Goal: Task Accomplishment & Management: Complete application form

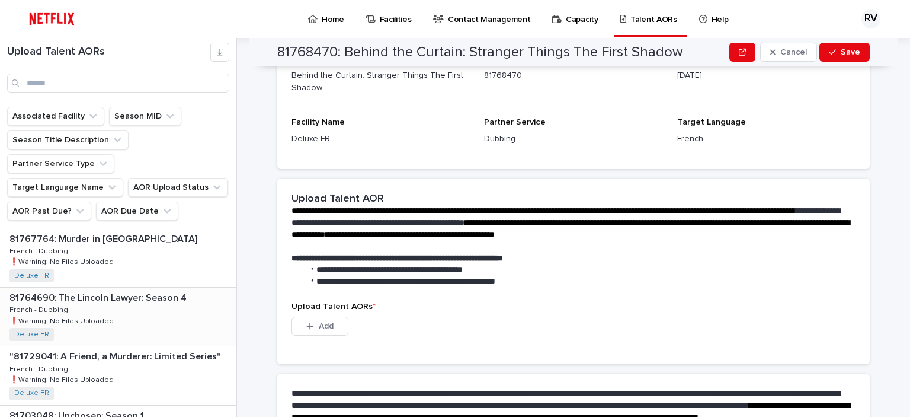
scroll to position [296, 0]
click at [129, 234] on div "81764690: The Lincoln Lawyer: Season 4 81764690: The Lincoln Lawyer: Season 4 F…" at bounding box center [118, 257] width 236 height 58
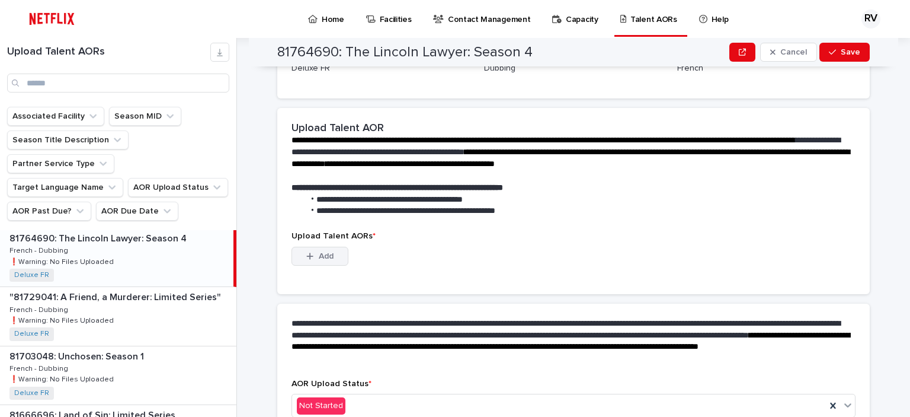
click at [329, 253] on span "Add" at bounding box center [326, 256] width 15 height 8
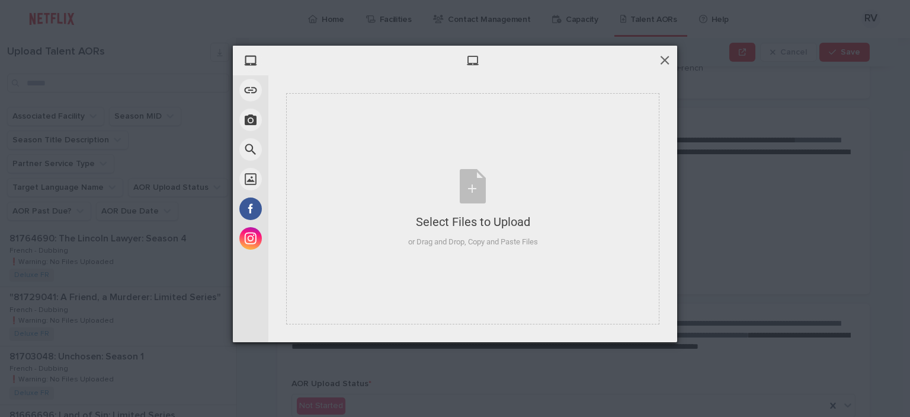
click at [664, 62] on span at bounding box center [664, 59] width 13 height 13
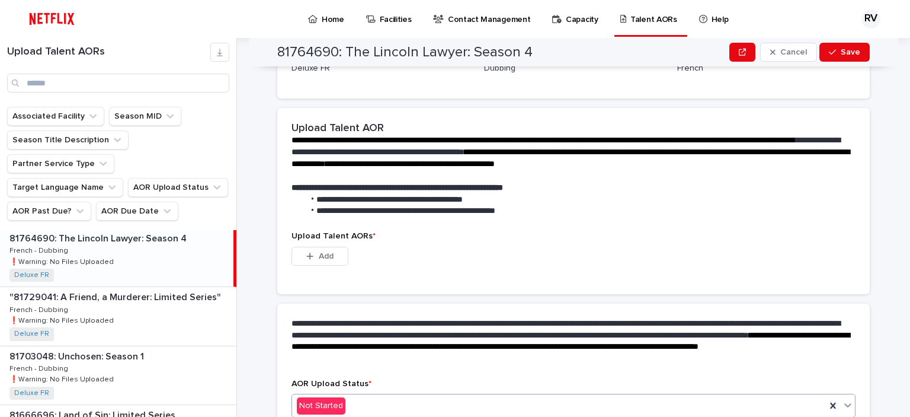
click at [409, 400] on div "Not Started" at bounding box center [559, 406] width 534 height 20
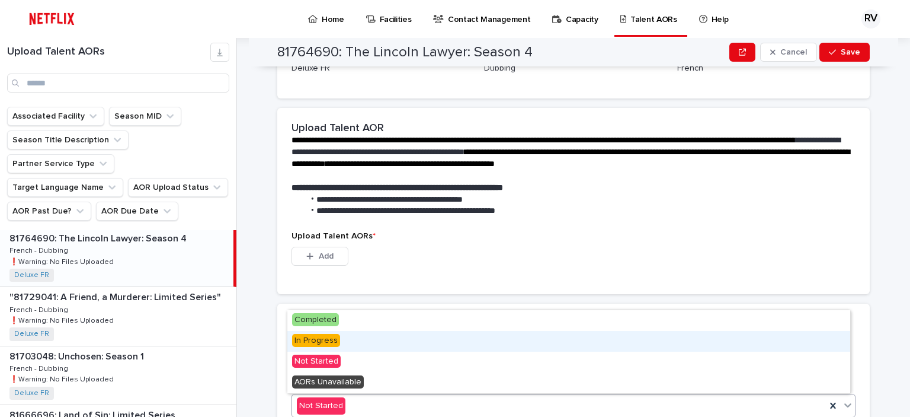
click at [348, 340] on div "In Progress" at bounding box center [568, 341] width 563 height 21
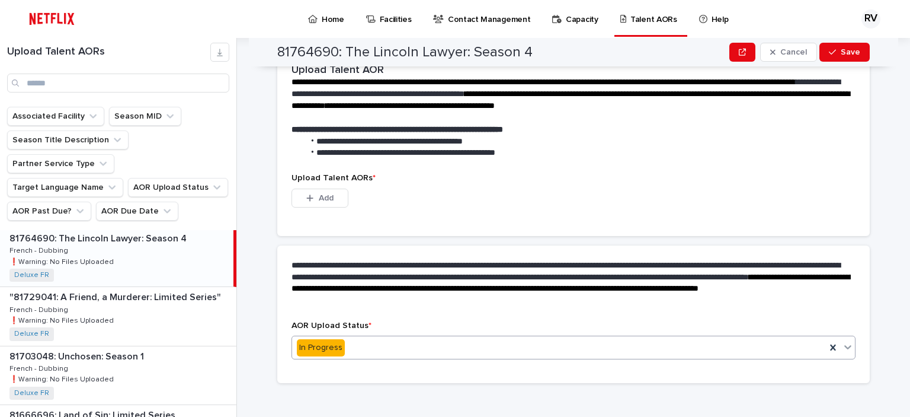
scroll to position [197, 0]
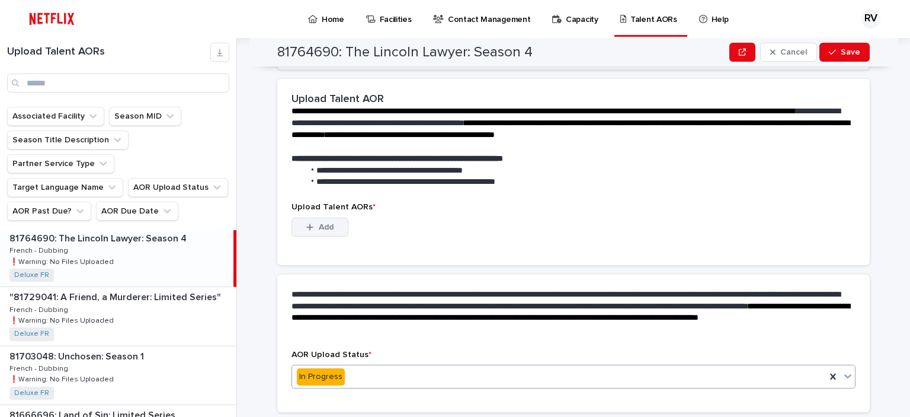
click at [323, 220] on button "Add" at bounding box center [320, 226] width 57 height 19
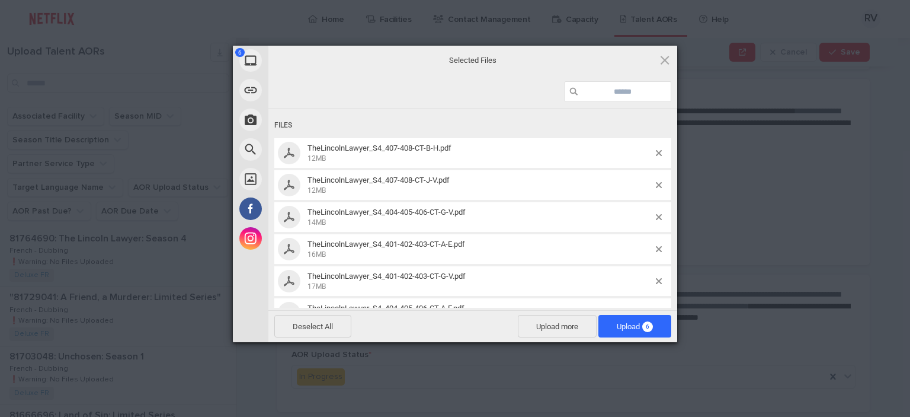
scroll to position [28, 0]
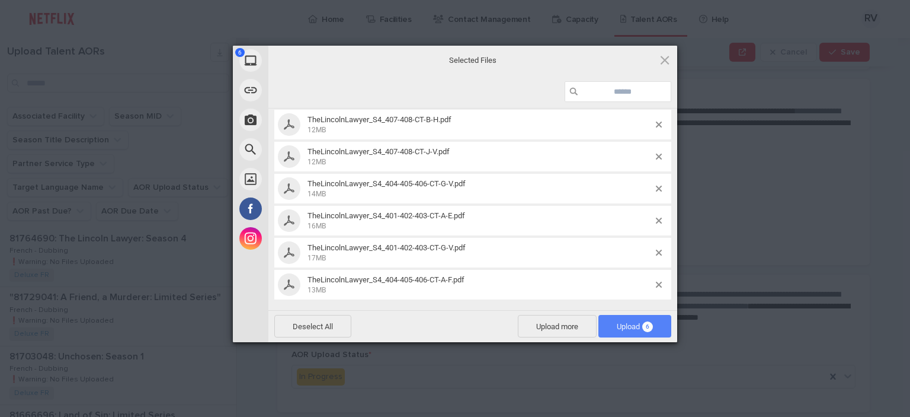
click at [624, 324] on span "Upload 6" at bounding box center [635, 326] width 36 height 9
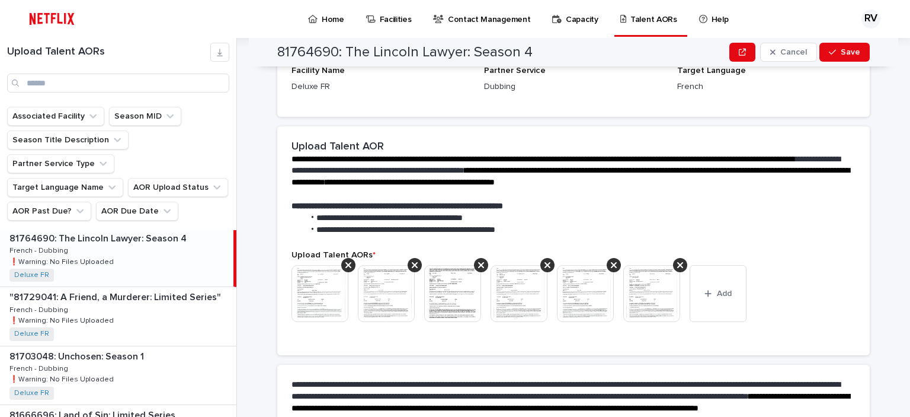
scroll to position [253, 0]
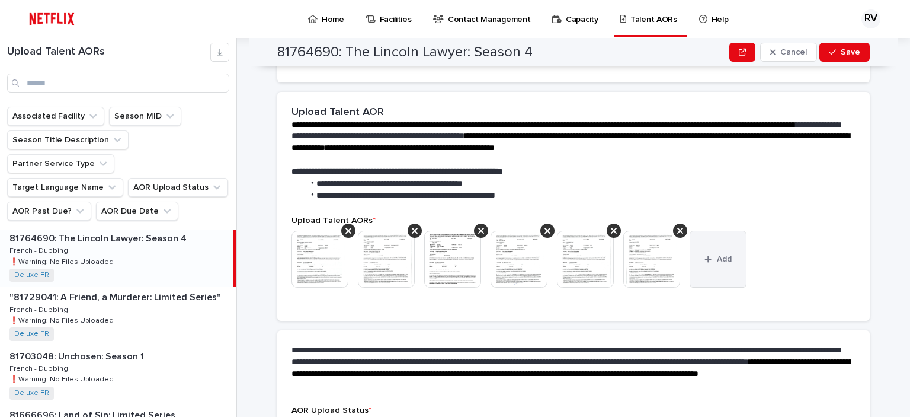
click at [721, 263] on button "Add" at bounding box center [718, 259] width 57 height 57
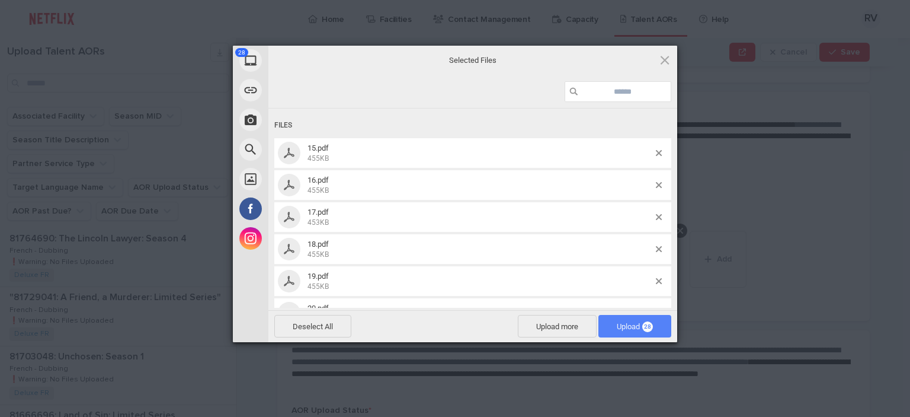
click at [635, 327] on span "Upload 28" at bounding box center [635, 326] width 36 height 9
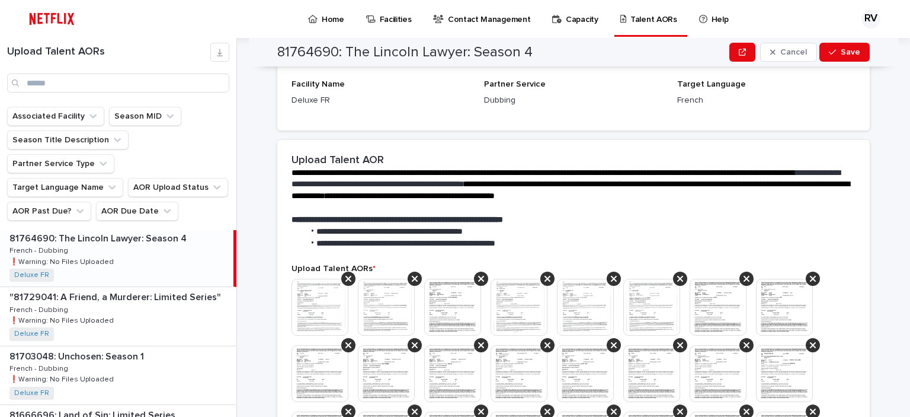
scroll to position [180, 0]
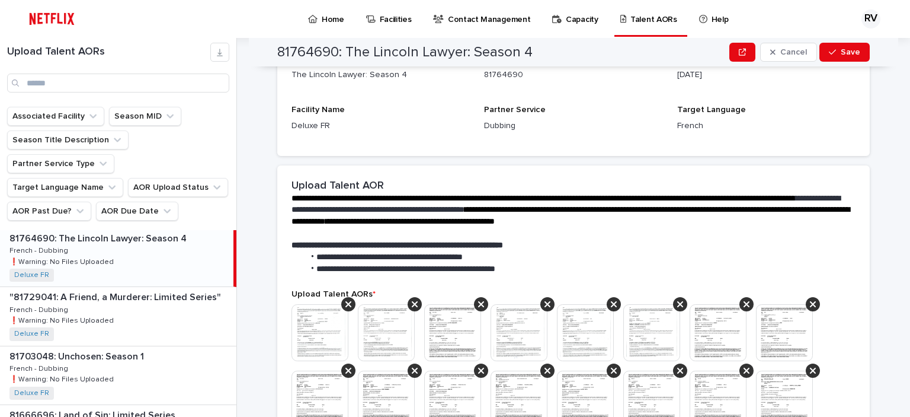
click at [444, 325] on img at bounding box center [452, 332] width 57 height 57
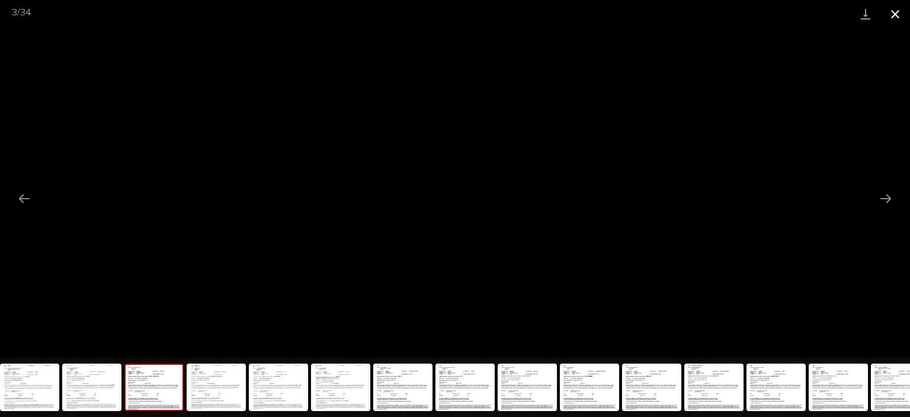
click at [894, 12] on button "Close gallery" at bounding box center [896, 14] width 30 height 28
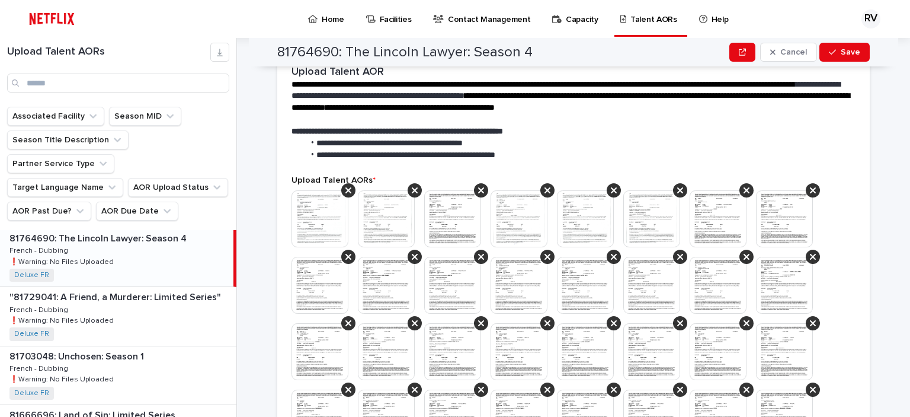
scroll to position [199, 0]
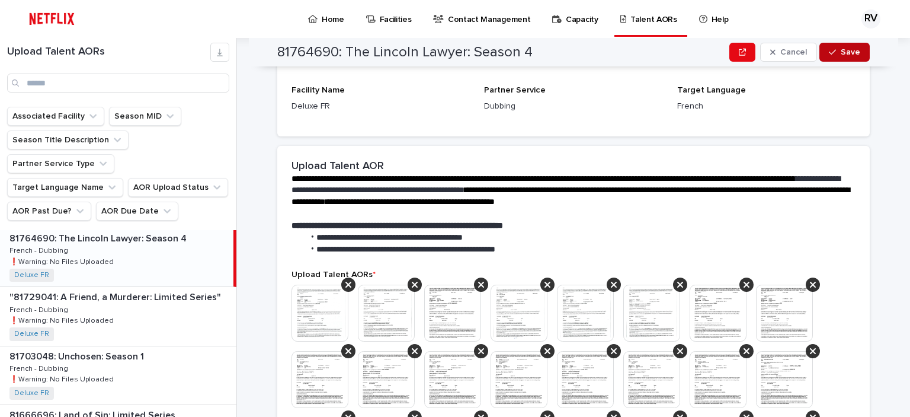
click at [846, 49] on span "Save" at bounding box center [851, 52] width 20 height 8
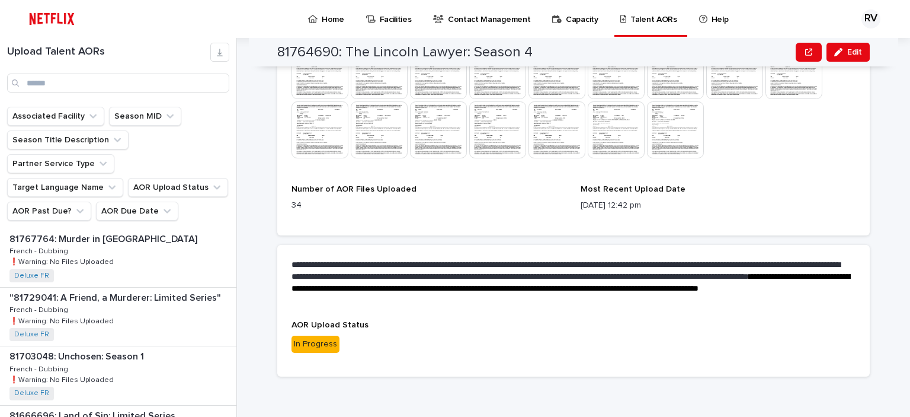
scroll to position [562, 0]
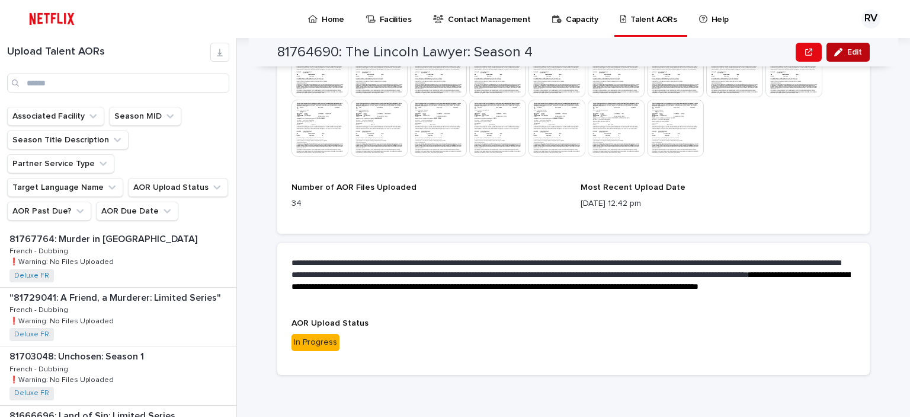
click at [847, 48] on span "Edit" at bounding box center [854, 52] width 15 height 8
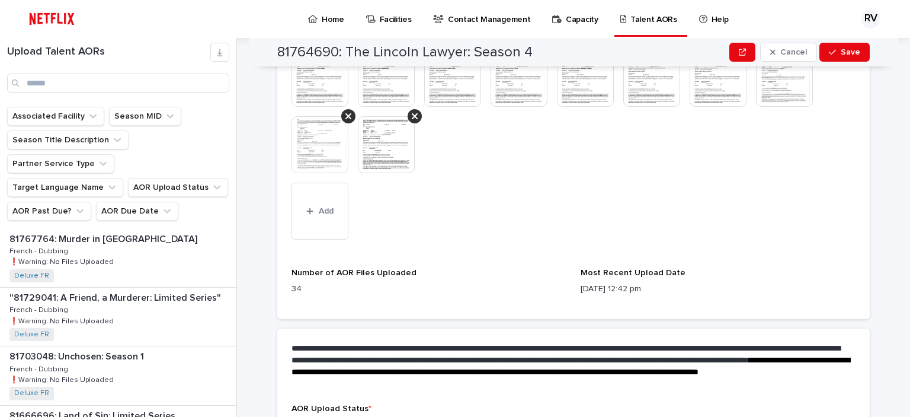
scroll to position [725, 0]
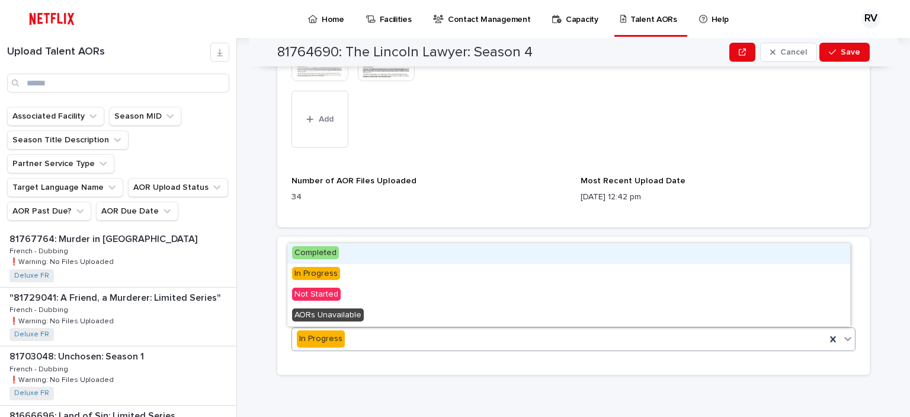
click at [402, 335] on div "In Progress" at bounding box center [559, 339] width 534 height 20
click at [376, 257] on div "Completed" at bounding box center [568, 253] width 563 height 21
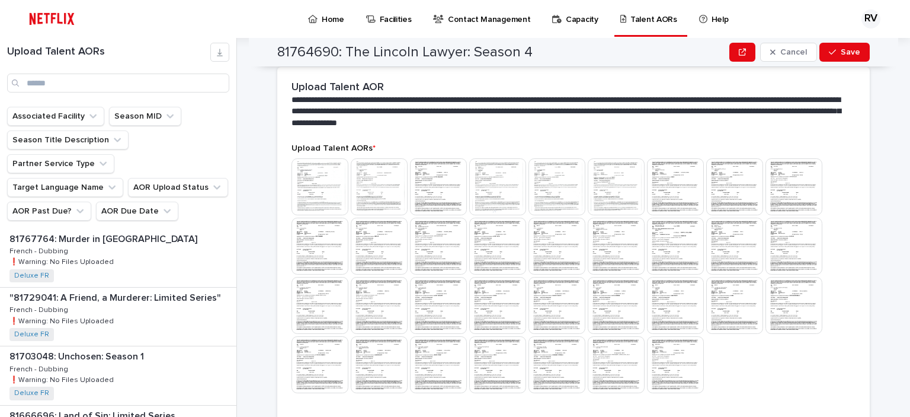
scroll to position [258, 0]
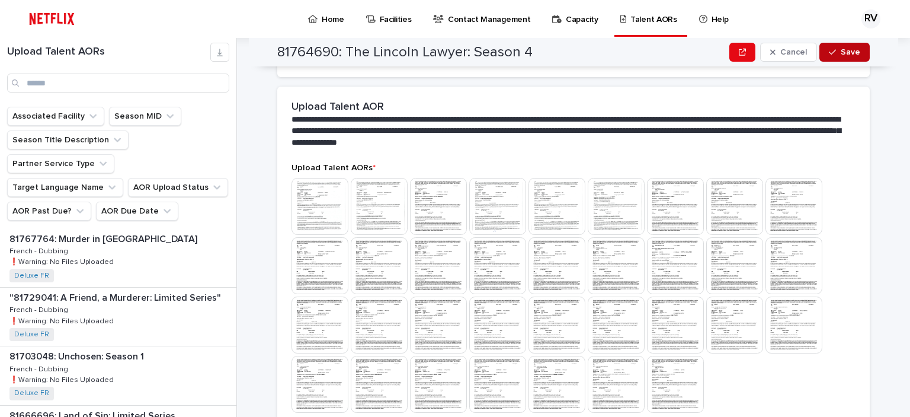
click at [848, 52] on span "Save" at bounding box center [851, 52] width 20 height 8
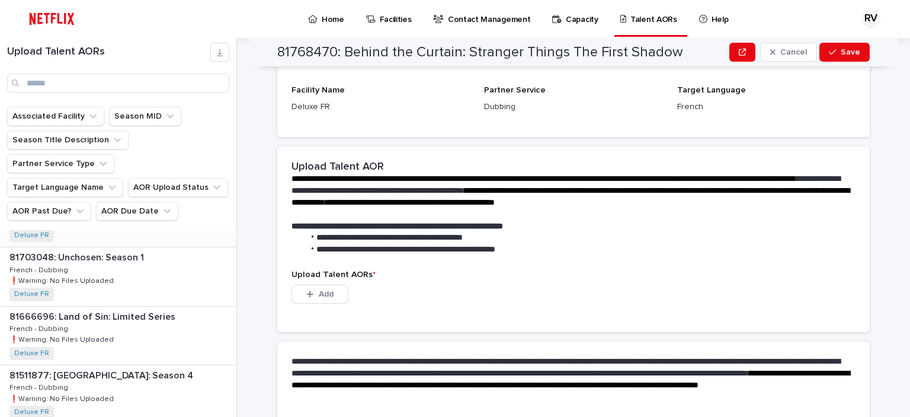
scroll to position [356, 0]
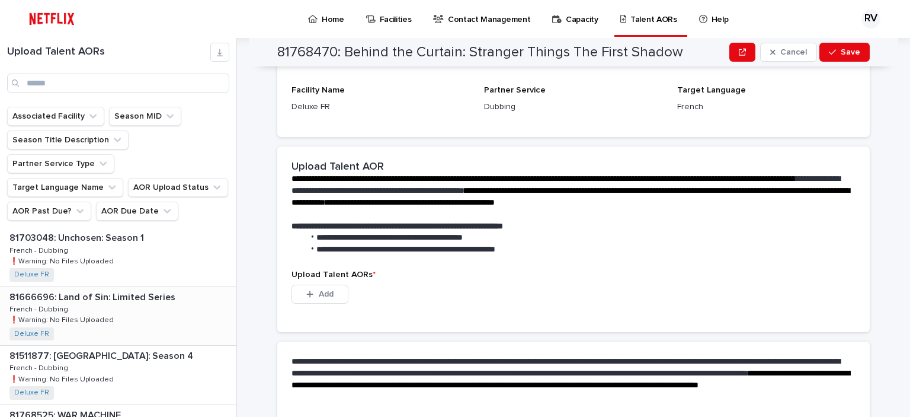
click at [143, 287] on div "81666696: Land of Sin: Limited Series 81666696: Land of Sin: Limited Series Fre…" at bounding box center [118, 316] width 236 height 58
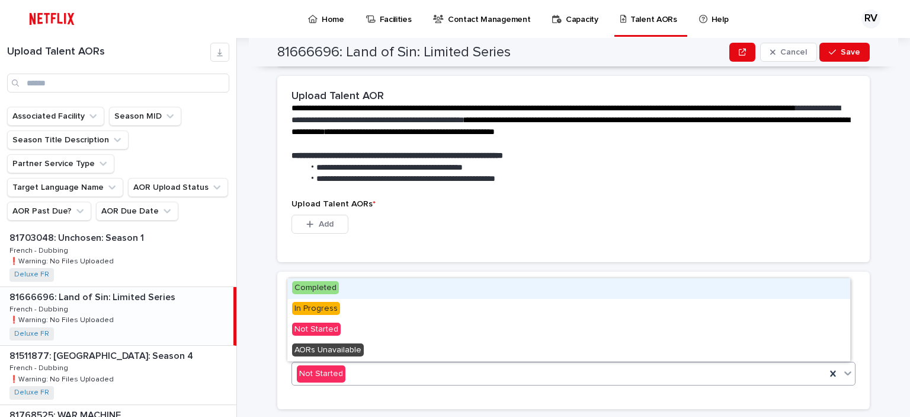
click at [367, 368] on div "Not Started" at bounding box center [559, 374] width 534 height 20
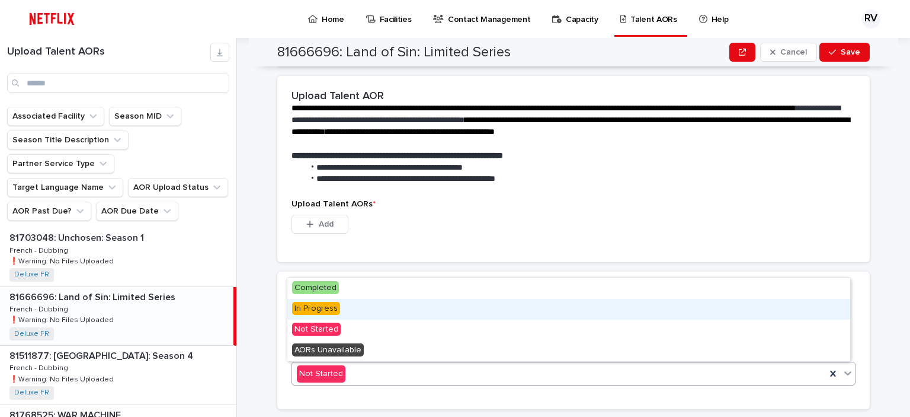
click at [348, 315] on div "In Progress" at bounding box center [568, 309] width 563 height 21
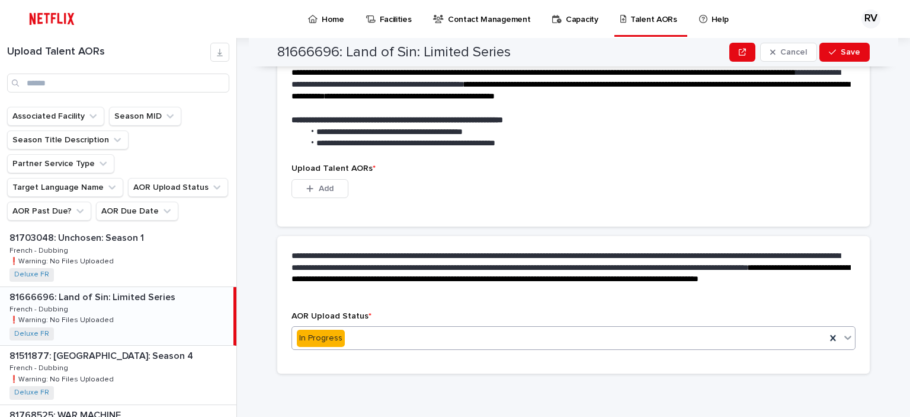
scroll to position [229, 0]
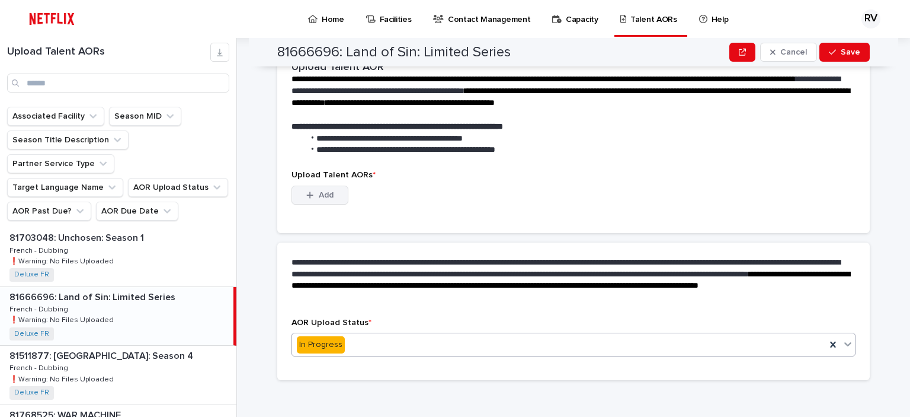
click at [319, 191] on span "Add" at bounding box center [326, 195] width 15 height 8
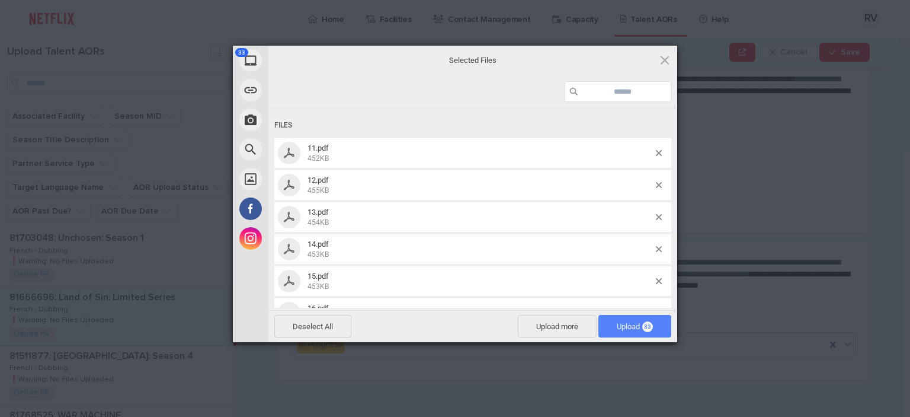
click at [629, 325] on span "Upload 33" at bounding box center [635, 326] width 36 height 9
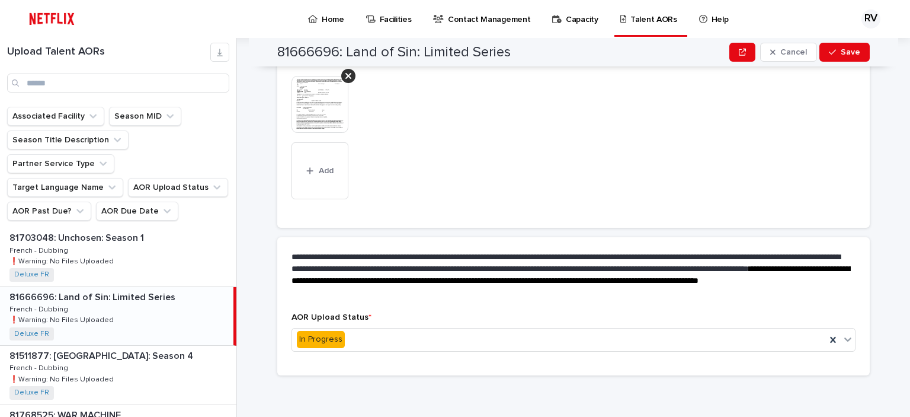
scroll to position [614, 0]
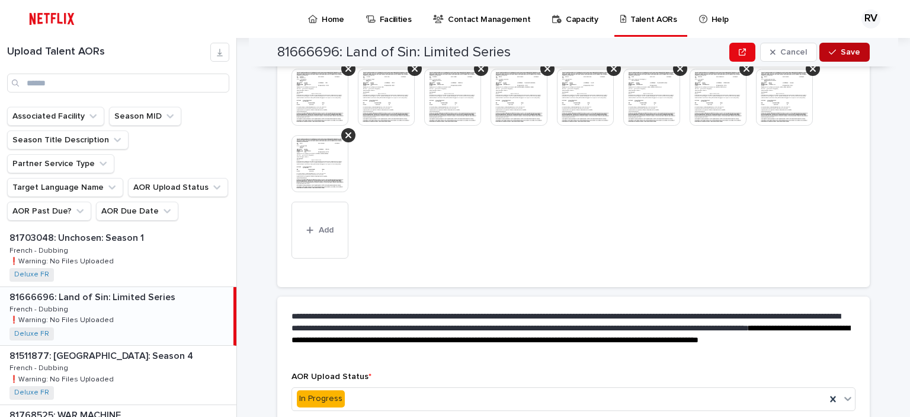
drag, startPoint x: 847, startPoint y: 49, endPoint x: 837, endPoint y: 59, distance: 14.2
click at [847, 52] on span "Save" at bounding box center [851, 52] width 20 height 8
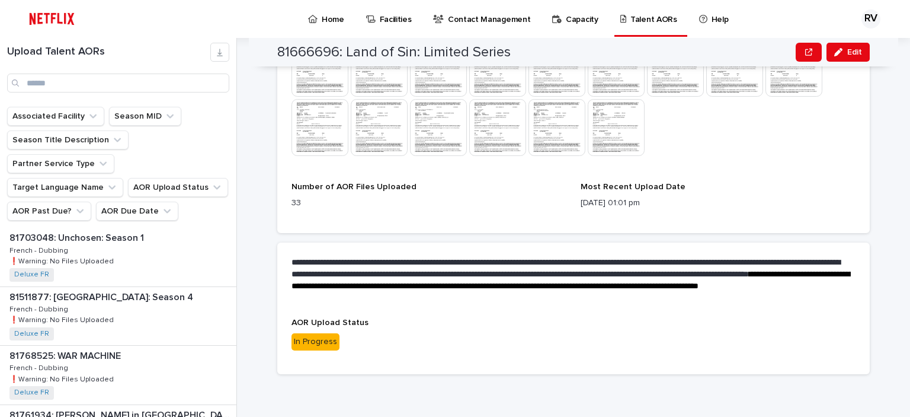
scroll to position [511, 0]
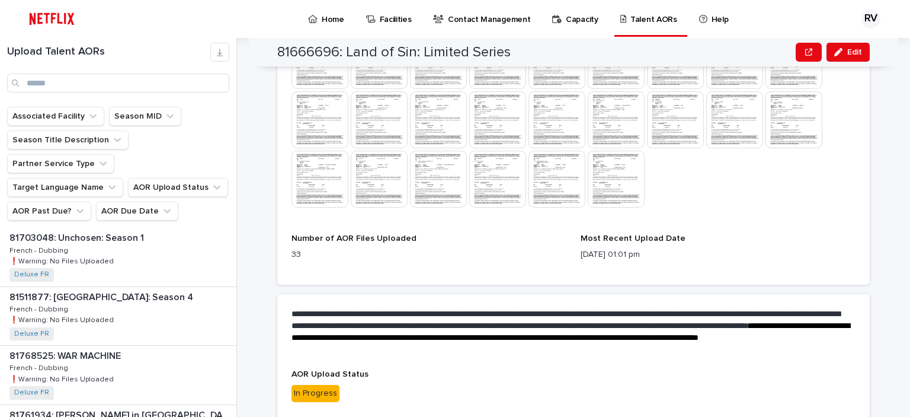
drag, startPoint x: 846, startPoint y: 54, endPoint x: 837, endPoint y: 66, distance: 14.5
click at [847, 54] on span "Edit" at bounding box center [854, 52] width 15 height 8
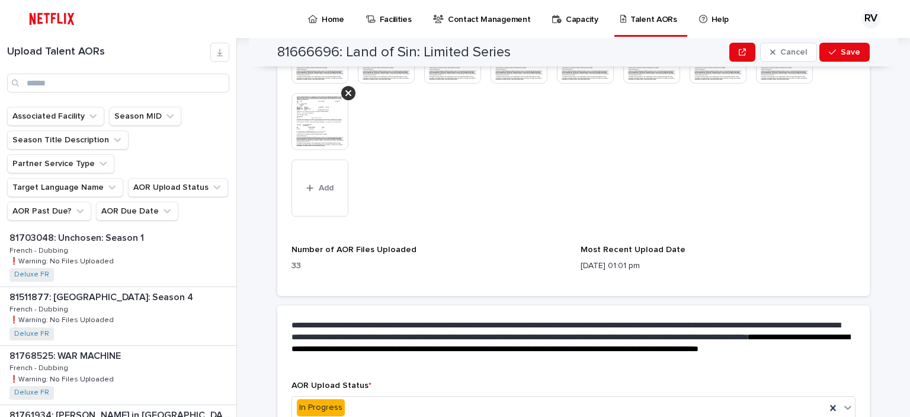
scroll to position [660, 0]
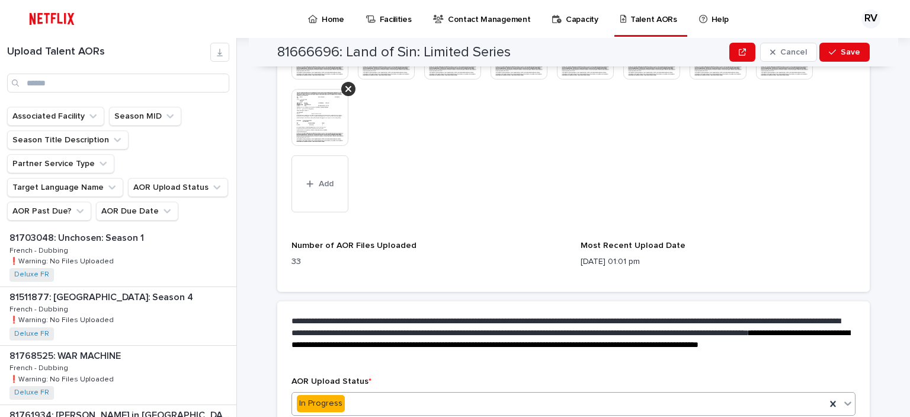
drag, startPoint x: 387, startPoint y: 405, endPoint x: 377, endPoint y: 392, distance: 16.1
click at [386, 405] on div "In Progress" at bounding box center [559, 403] width 534 height 20
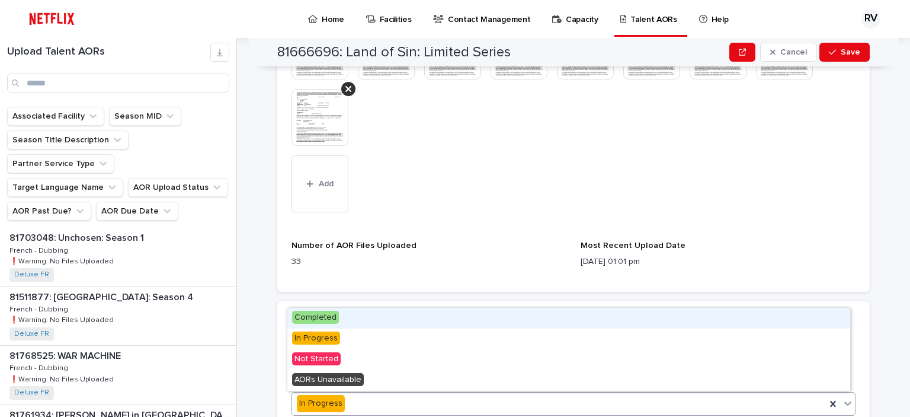
click at [375, 322] on div "Completed" at bounding box center [568, 318] width 563 height 21
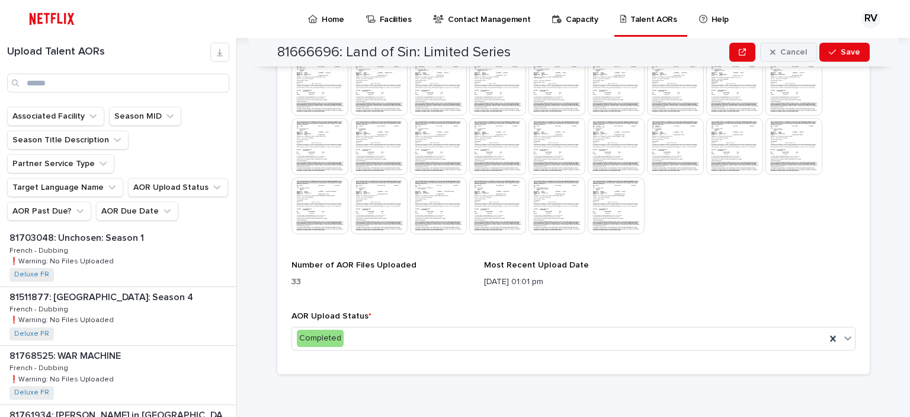
scroll to position [495, 0]
click at [846, 50] on span "Save" at bounding box center [851, 52] width 20 height 8
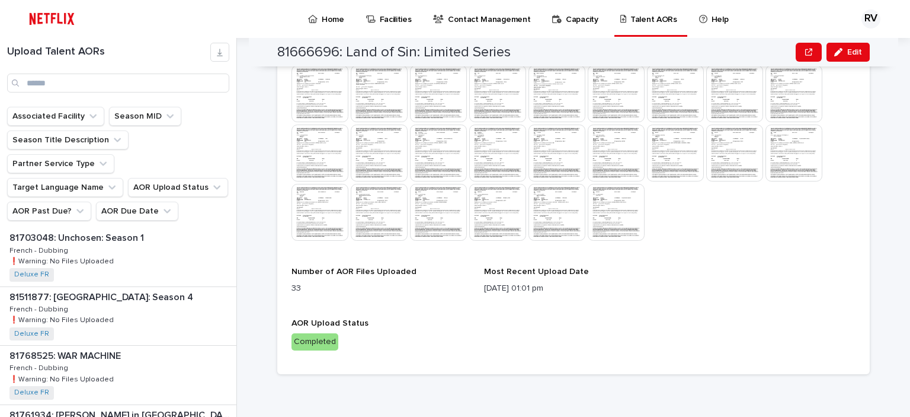
scroll to position [430, 0]
